Goal: Information Seeking & Learning: Learn about a topic

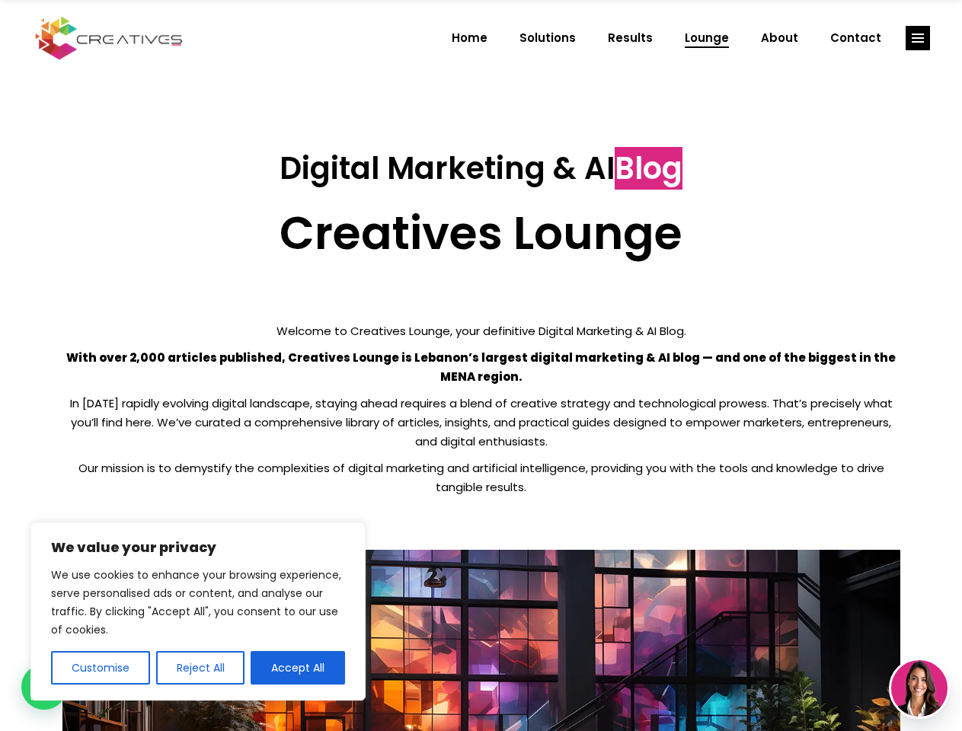
click at [480, 365] on p "With over 2,000 articles published, Creatives Lounge is Lebanon’s largest digit…" at bounding box center [481, 367] width 838 height 38
click at [100, 668] on button "Customise" at bounding box center [100, 668] width 99 height 34
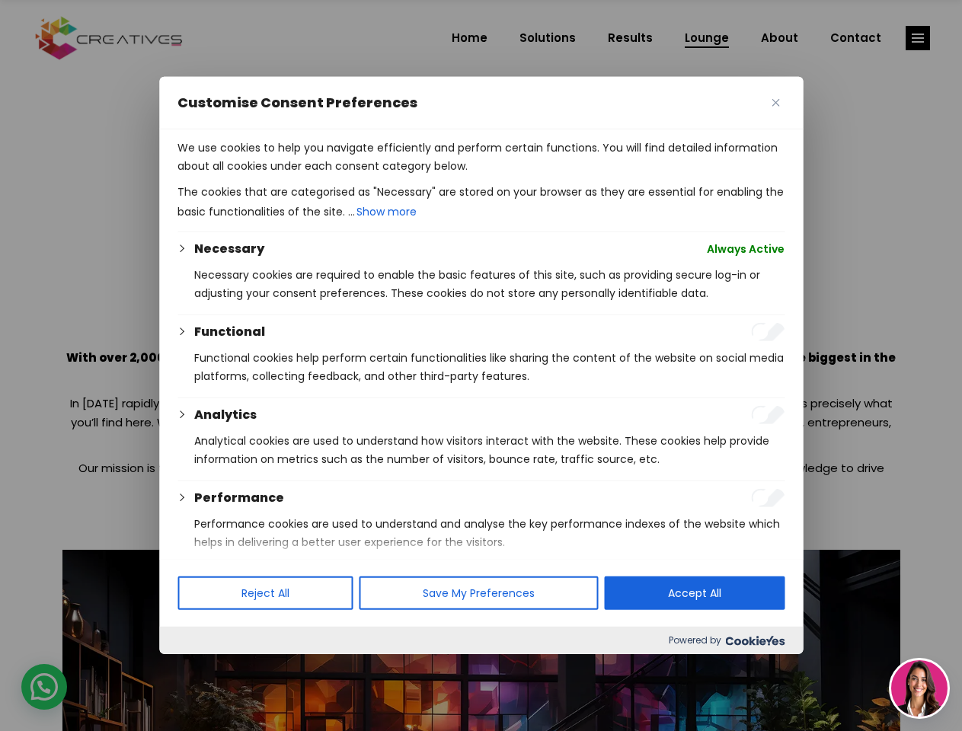
click at [199, 668] on div at bounding box center [481, 365] width 962 height 731
click at [298, 175] on p "We use cookies to help you navigate efficiently and perform certain functions. …" at bounding box center [480, 157] width 607 height 37
click at [918, 38] on div at bounding box center [481, 365] width 962 height 731
click at [919, 688] on img at bounding box center [919, 688] width 56 height 56
